Goal: Use online tool/utility: Utilize a website feature to perform a specific function

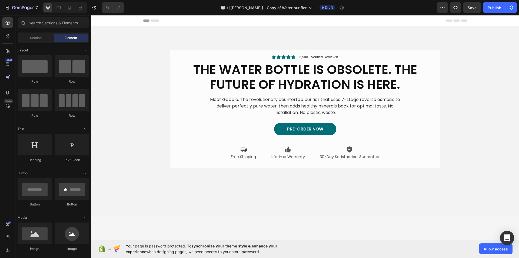
click at [508, 238] on icon "Open Intercom Messenger" at bounding box center [507, 237] width 6 height 7
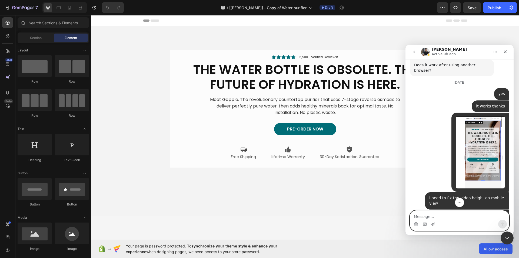
scroll to position [908, 0]
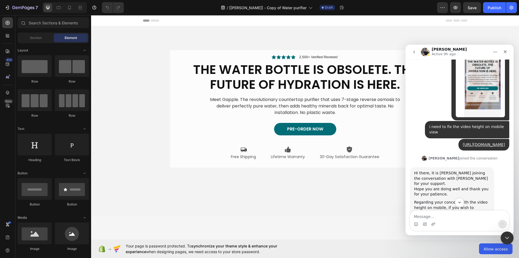
drag, startPoint x: 486, startPoint y: 110, endPoint x: 441, endPoint y: 115, distance: 45.7
click at [441, 155] on div "[PERSON_NAME] joined the conversation 5:22 am" at bounding box center [459, 159] width 99 height 8
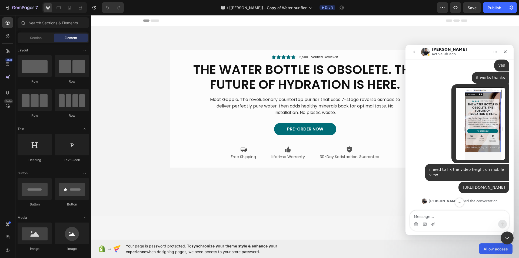
scroll to position [881, 0]
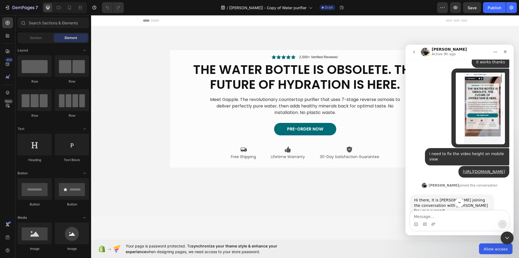
click at [485, 182] on div "[PERSON_NAME] joined the conversation 5:22 am" at bounding box center [459, 188] width 99 height 12
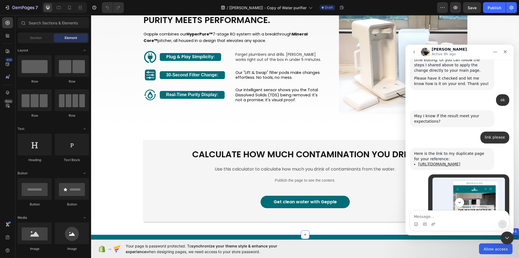
scroll to position [461, 0]
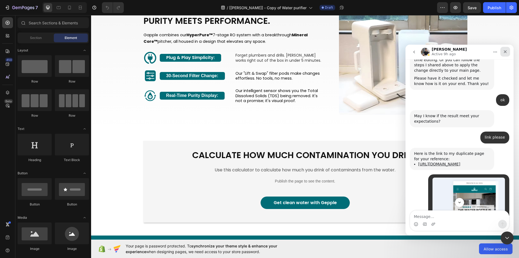
click at [504, 50] on icon "Close" at bounding box center [505, 51] width 3 height 3
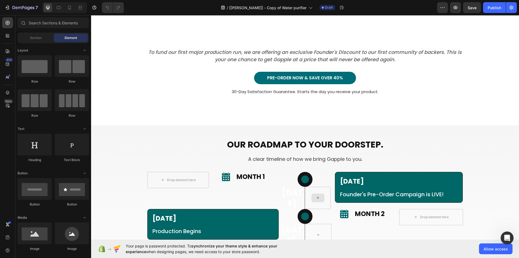
scroll to position [1188, 0]
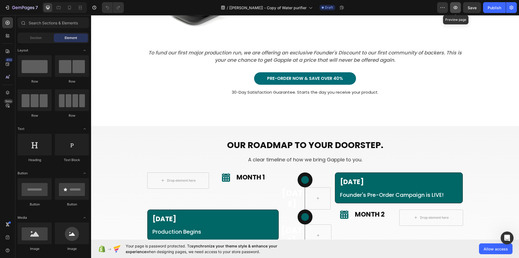
click at [455, 9] on icon "button" at bounding box center [455, 7] width 5 height 5
click at [456, 8] on icon "button" at bounding box center [455, 7] width 5 height 5
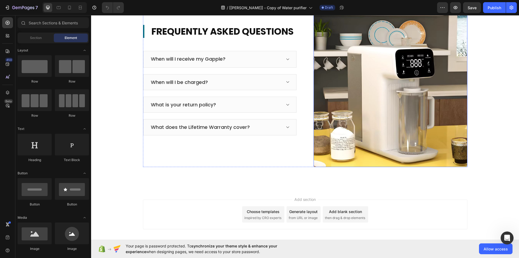
scroll to position [1755, 0]
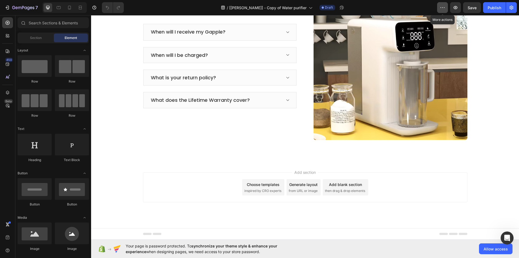
click at [445, 8] on button "button" at bounding box center [442, 7] width 11 height 11
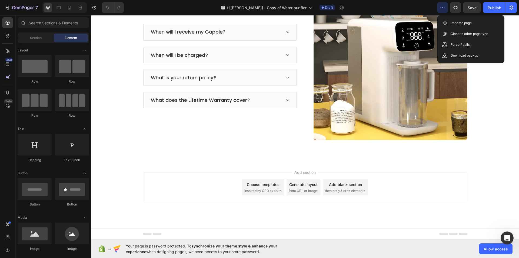
click at [495, 171] on div "Add section Choose templates inspired by CRO experts Generate layout from URL o…" at bounding box center [305, 194] width 428 height 66
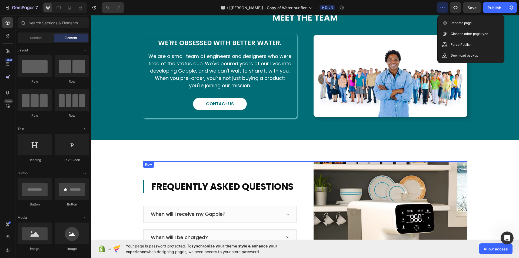
scroll to position [1566, 0]
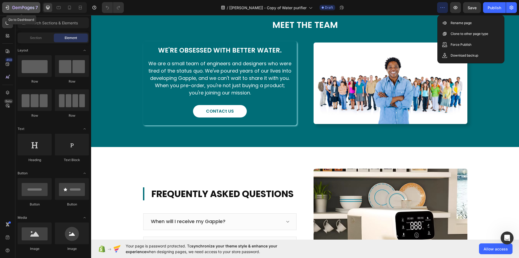
click at [23, 7] on icon "button" at bounding box center [23, 8] width 22 height 5
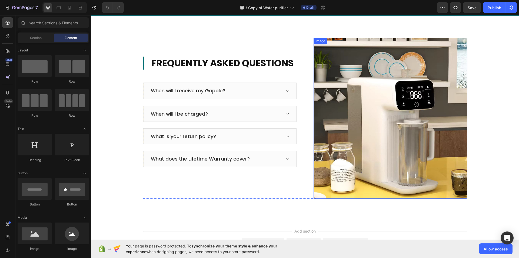
scroll to position [1620, 0]
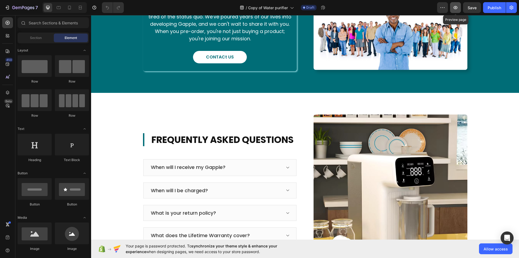
click at [455, 9] on icon "button" at bounding box center [456, 7] width 4 height 3
